Goal: Check status

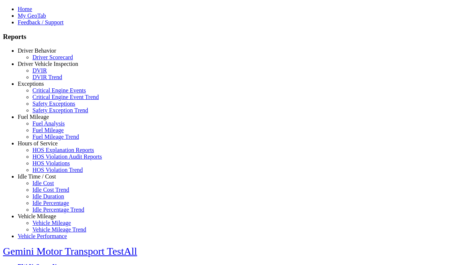
click at [42, 147] on link "Hours of Service" at bounding box center [38, 143] width 40 height 6
click at [48, 167] on link "HOS Violations" at bounding box center [50, 163] width 37 height 6
type input "*********"
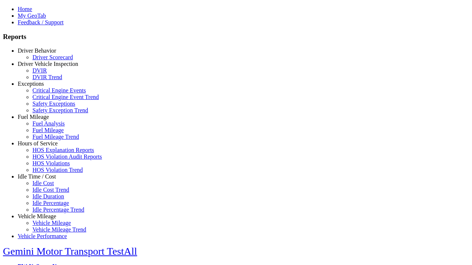
type input "**********"
